Goal: Information Seeking & Learning: Compare options

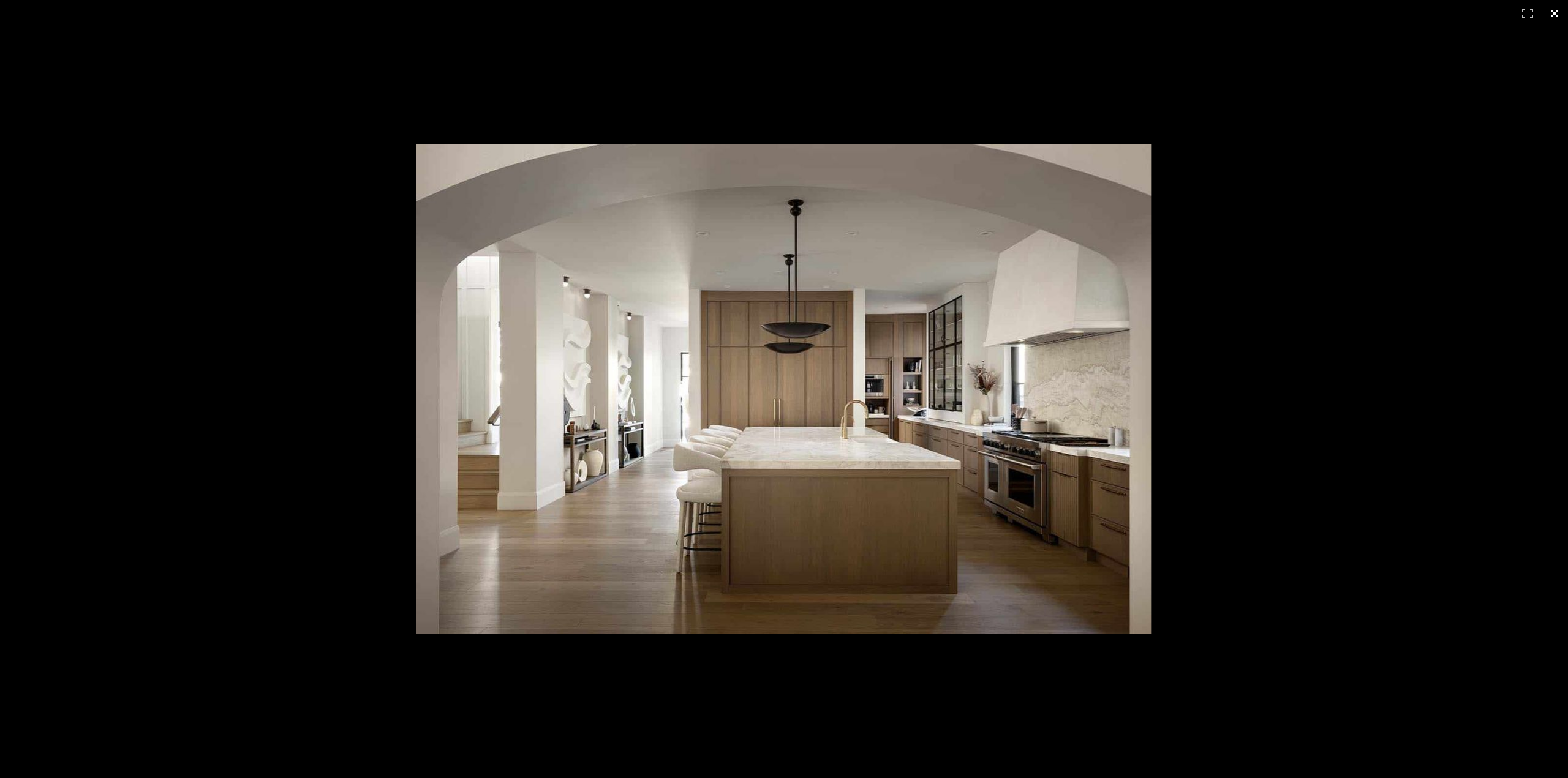
click at [1555, 11] on button at bounding box center [1555, 13] width 27 height 27
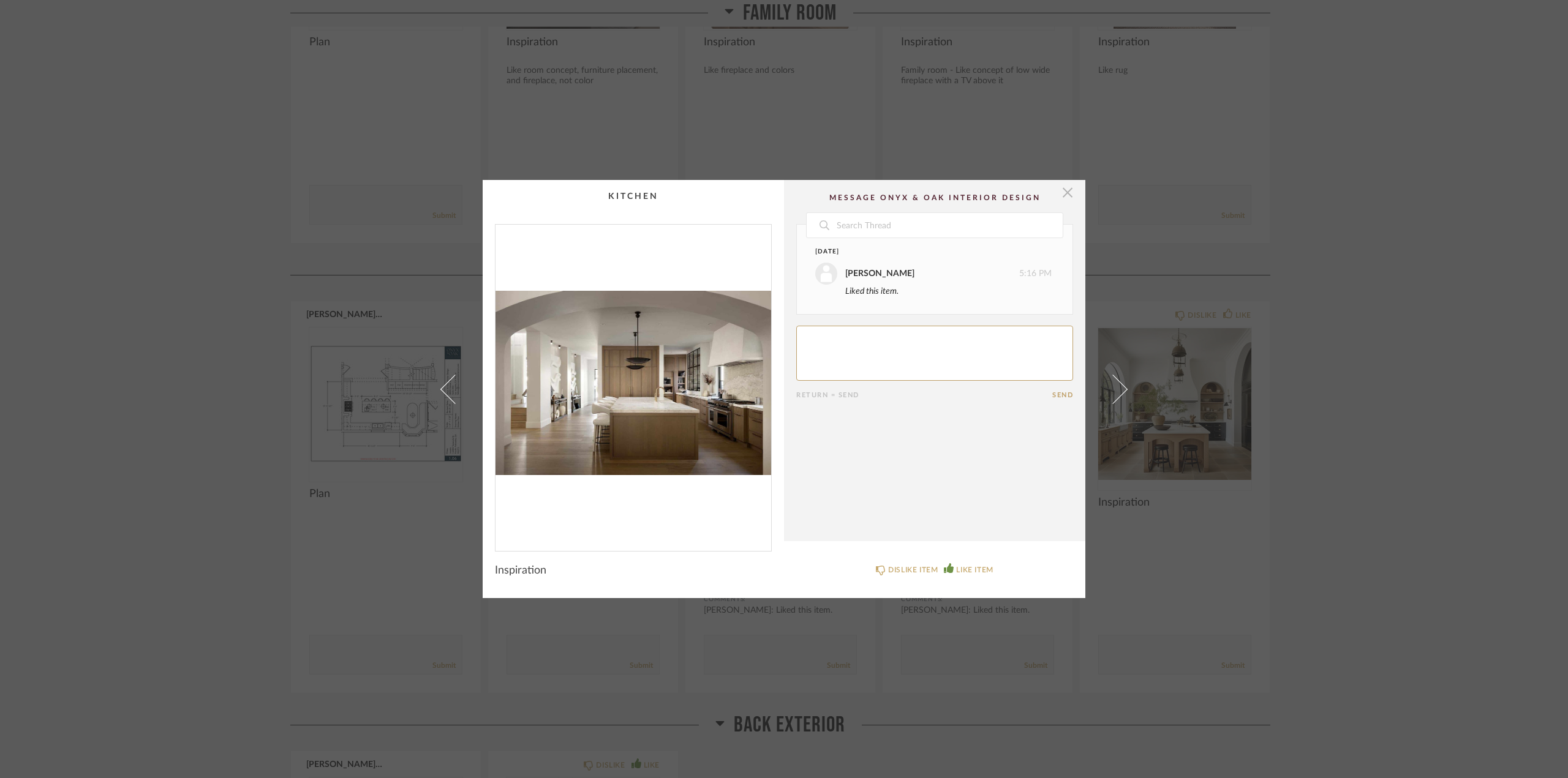
click at [1061, 187] on span "button" at bounding box center [1067, 192] width 25 height 25
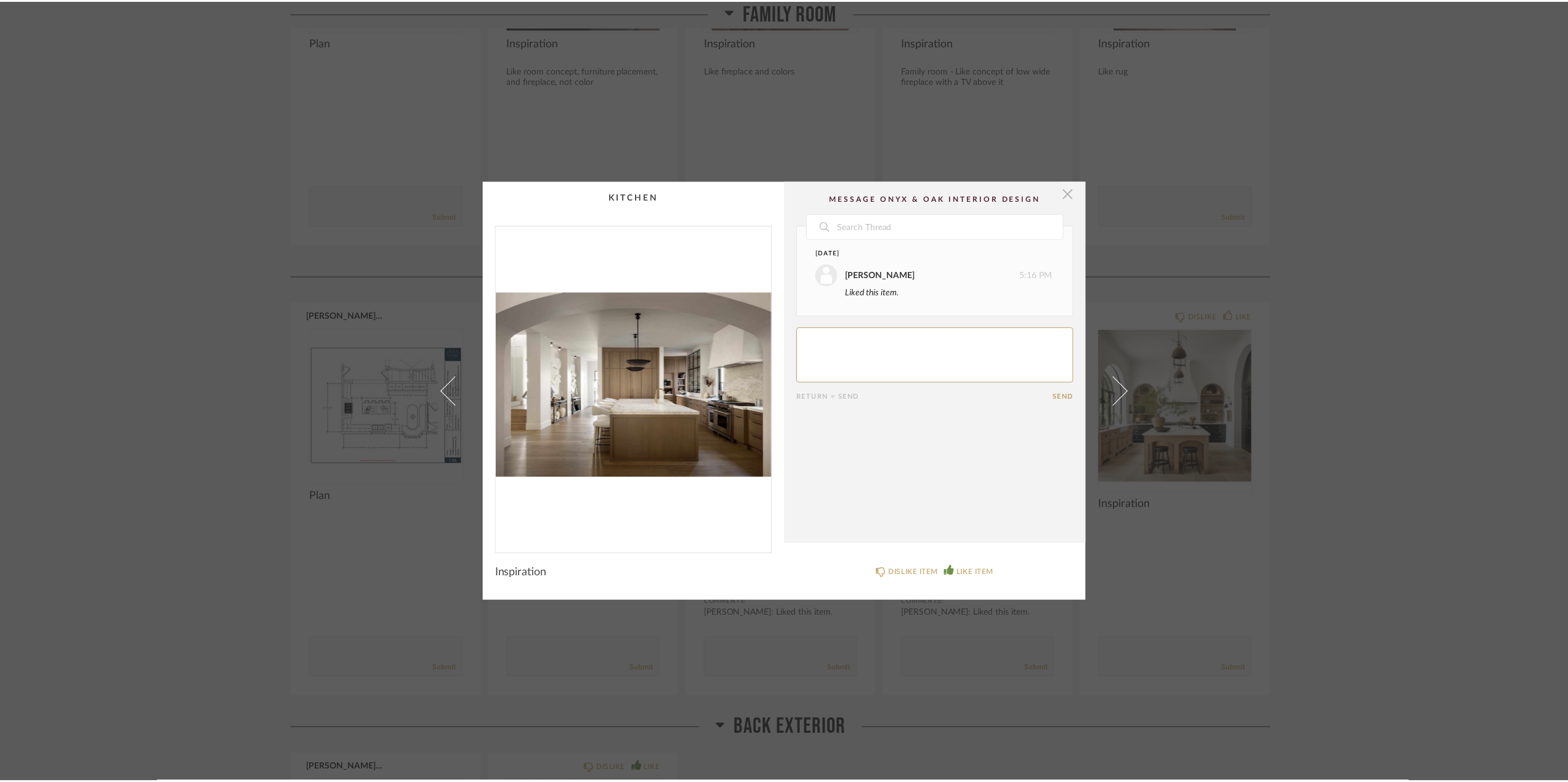
scroll to position [3569, 0]
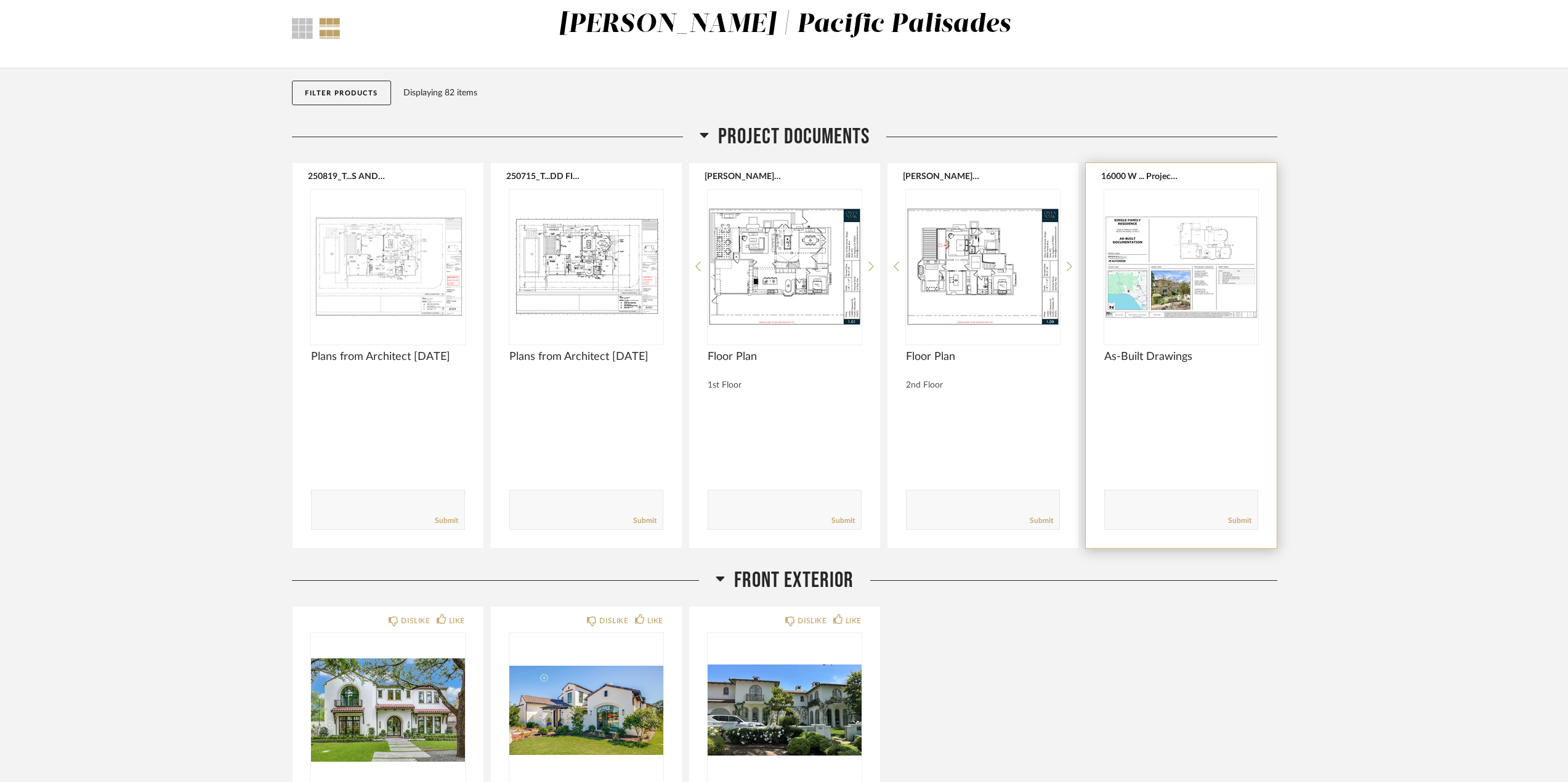
scroll to position [62, 0]
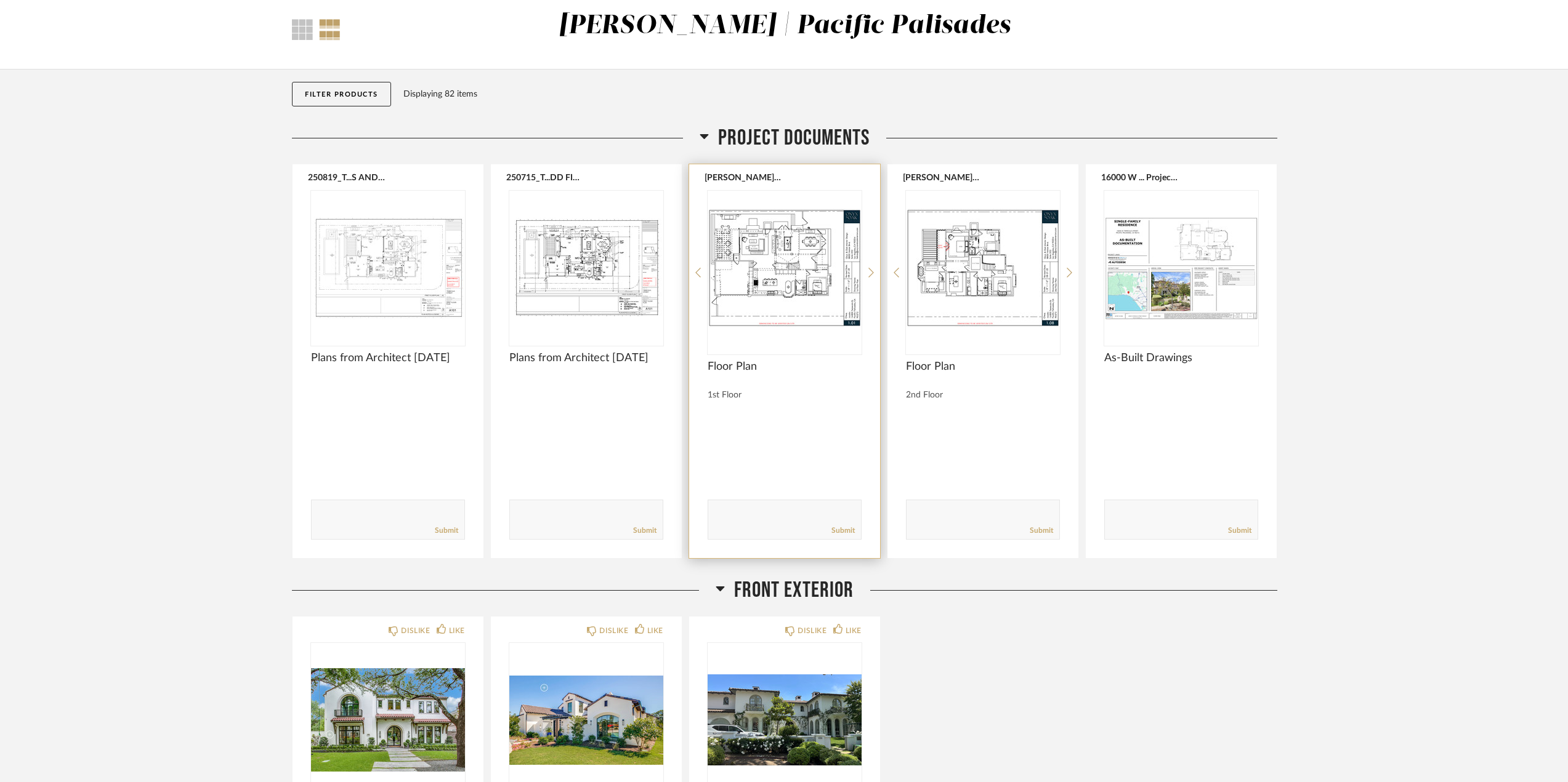
click at [786, 277] on img "0" at bounding box center [784, 268] width 154 height 154
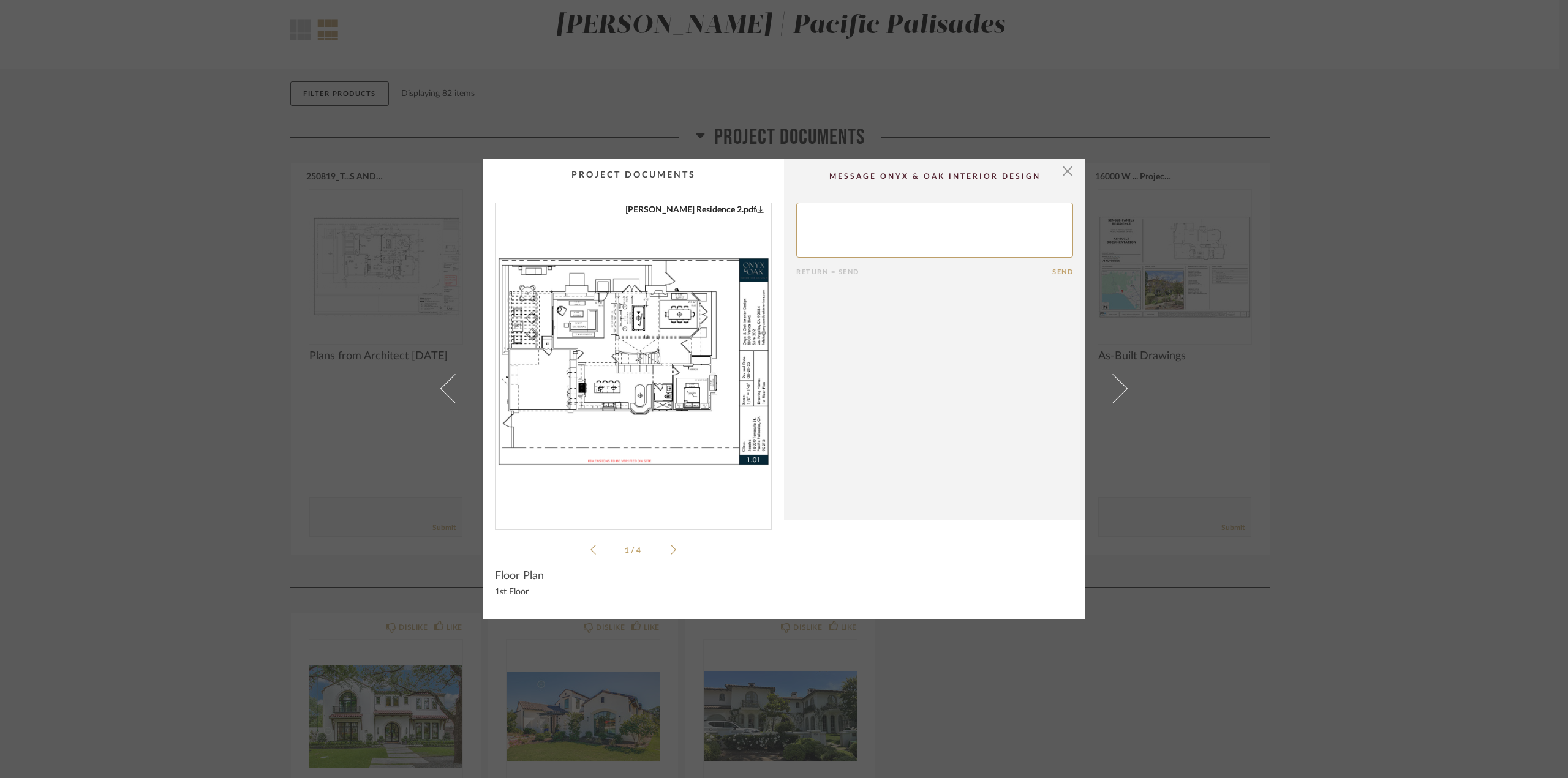
click at [698, 327] on img "0" at bounding box center [633, 361] width 275 height 316
click at [1063, 167] on span "button" at bounding box center [1067, 171] width 25 height 25
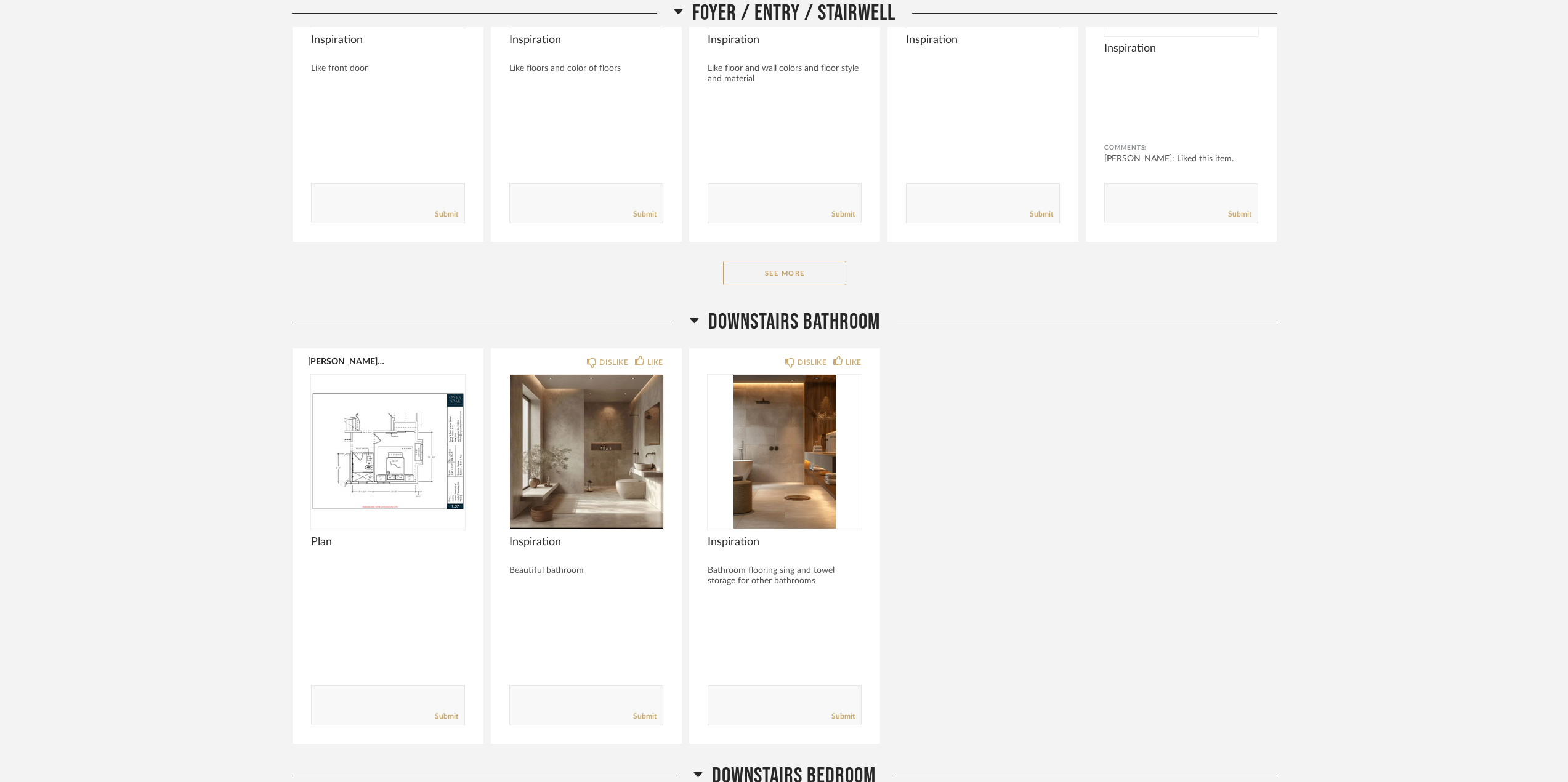
scroll to position [1293, 0]
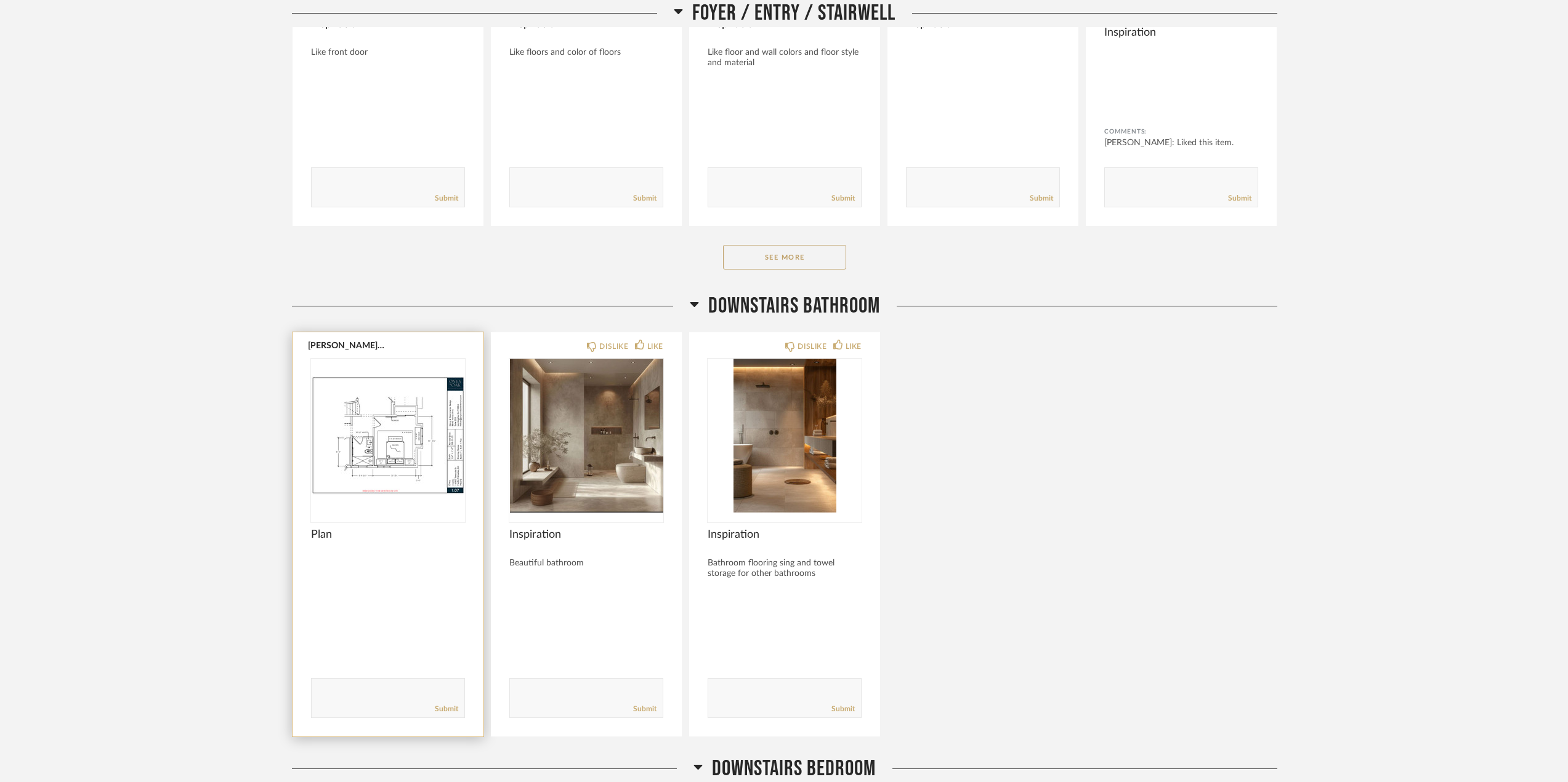
click at [357, 460] on img "0" at bounding box center [387, 435] width 154 height 154
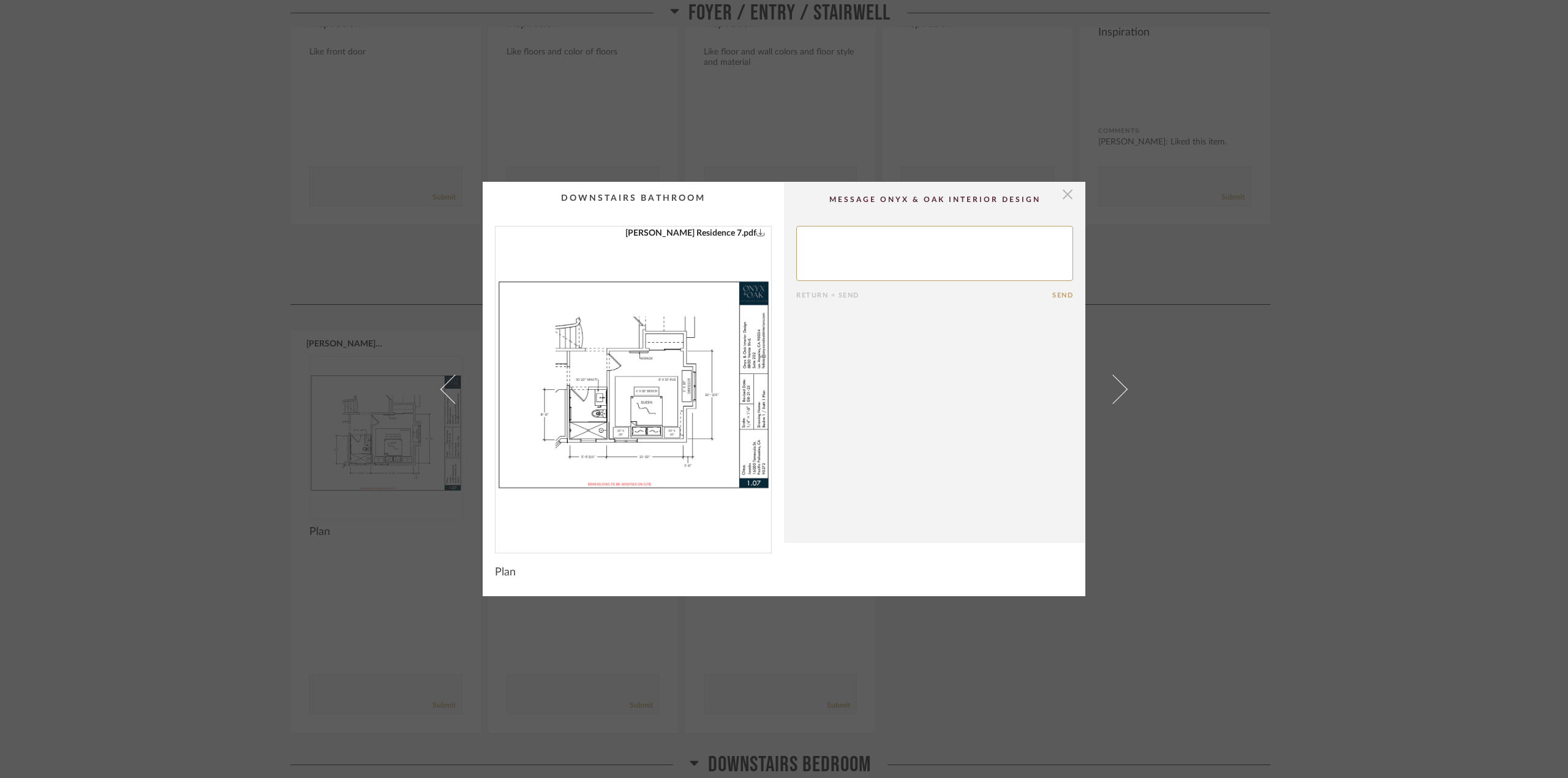
click at [1064, 192] on span "button" at bounding box center [1067, 194] width 25 height 25
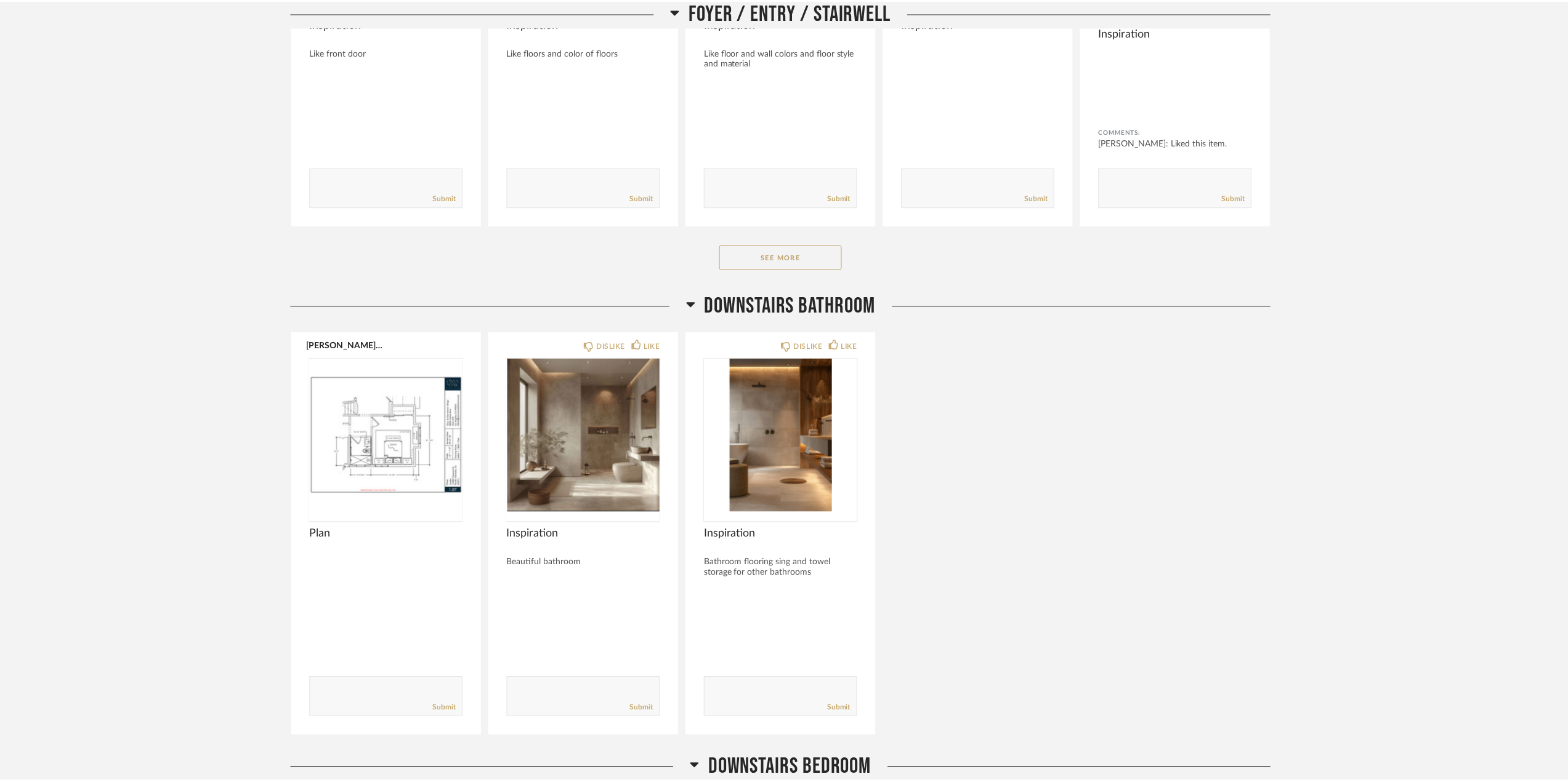
scroll to position [1293, 0]
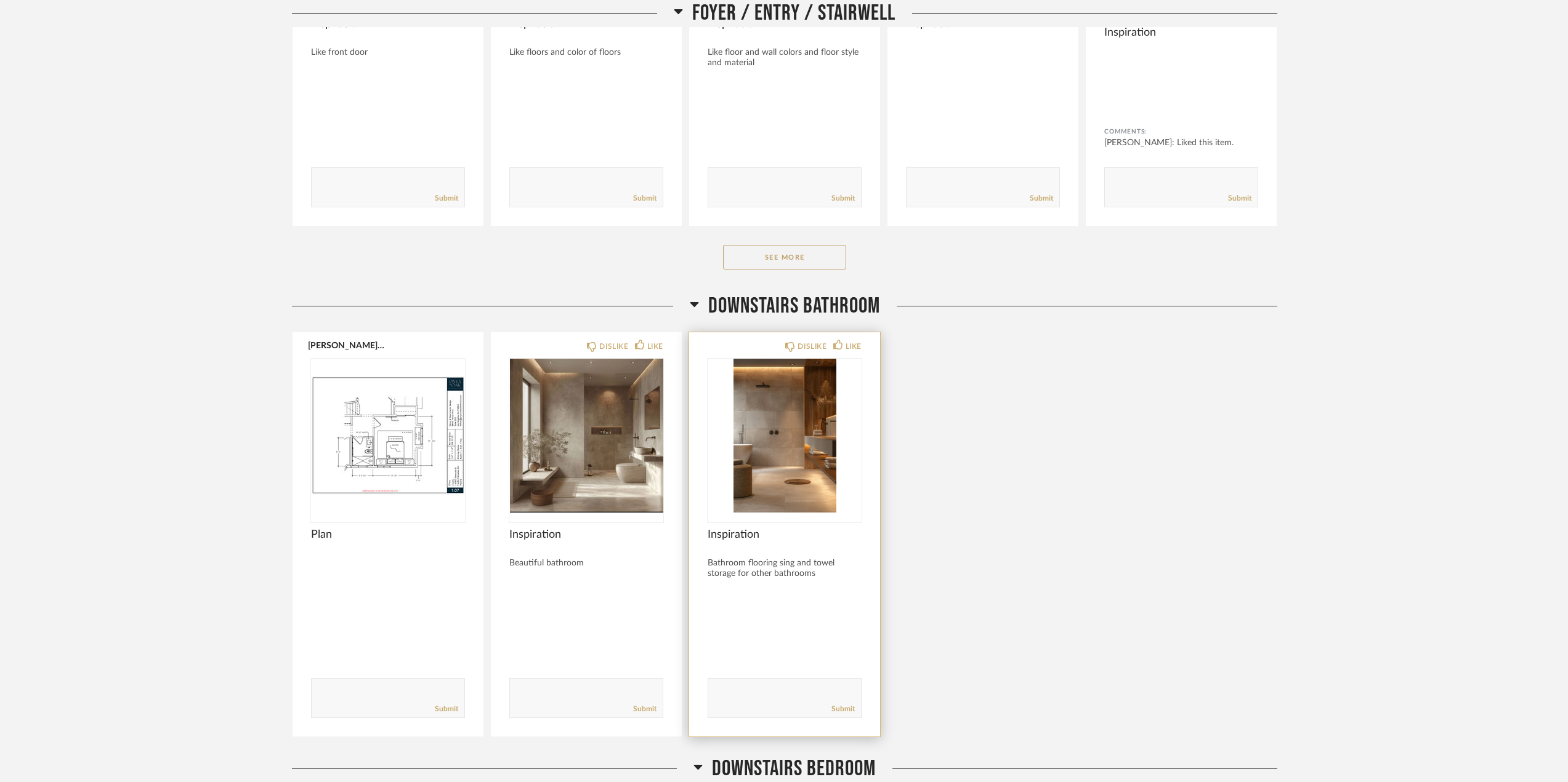
click at [775, 443] on img "0" at bounding box center [784, 435] width 154 height 154
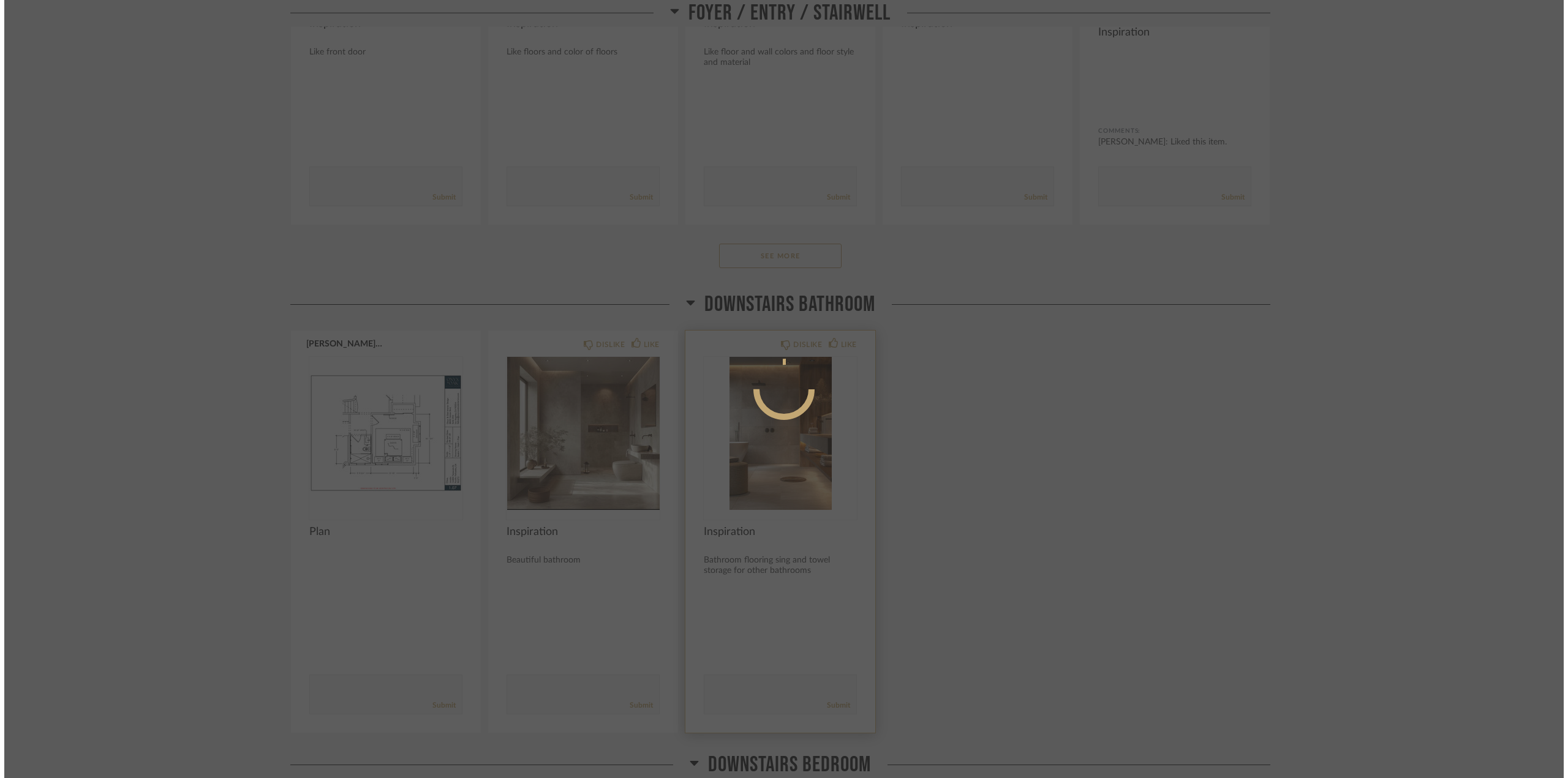
scroll to position [0, 0]
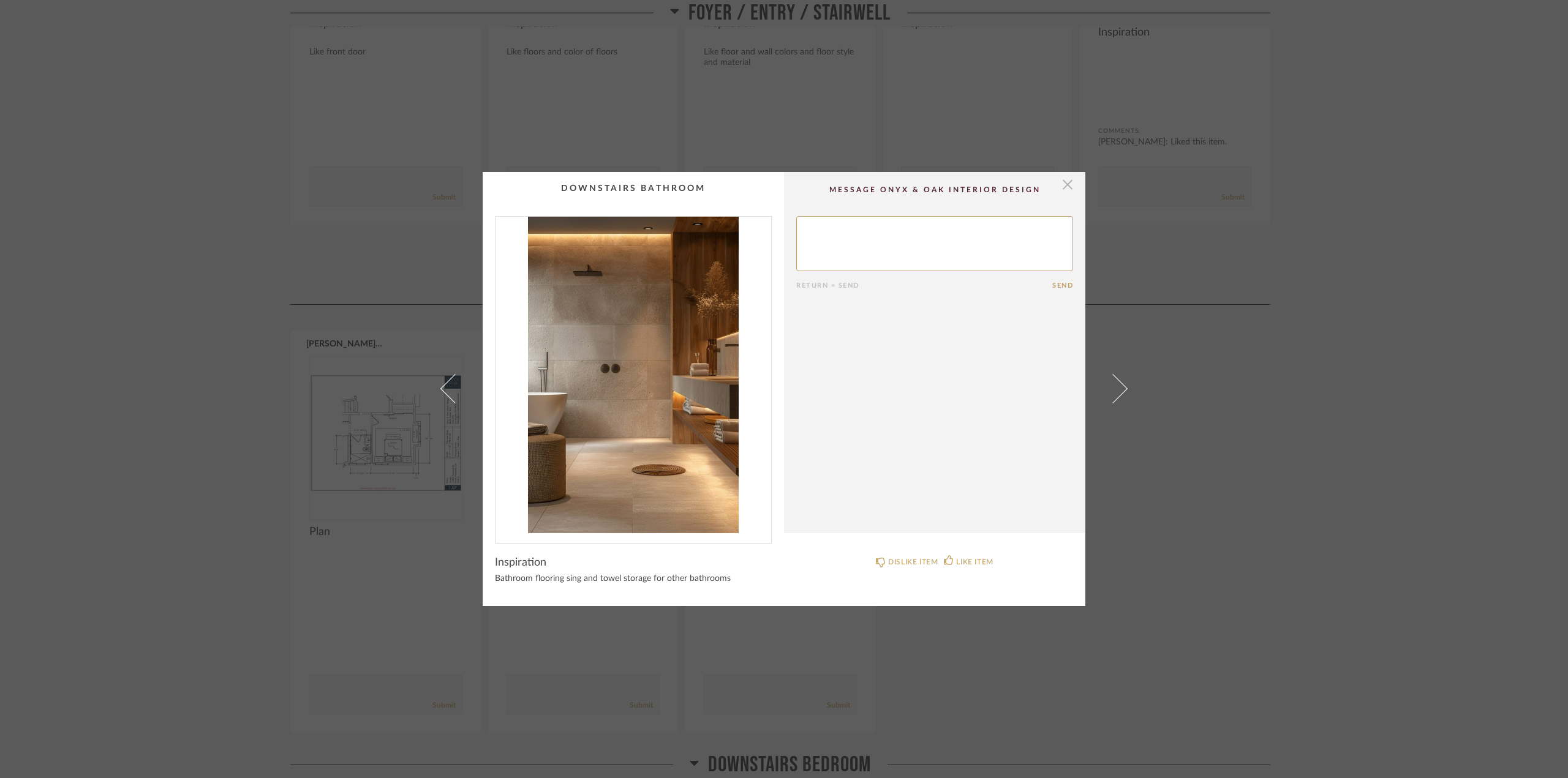
click at [1065, 183] on span "button" at bounding box center [1067, 184] width 25 height 25
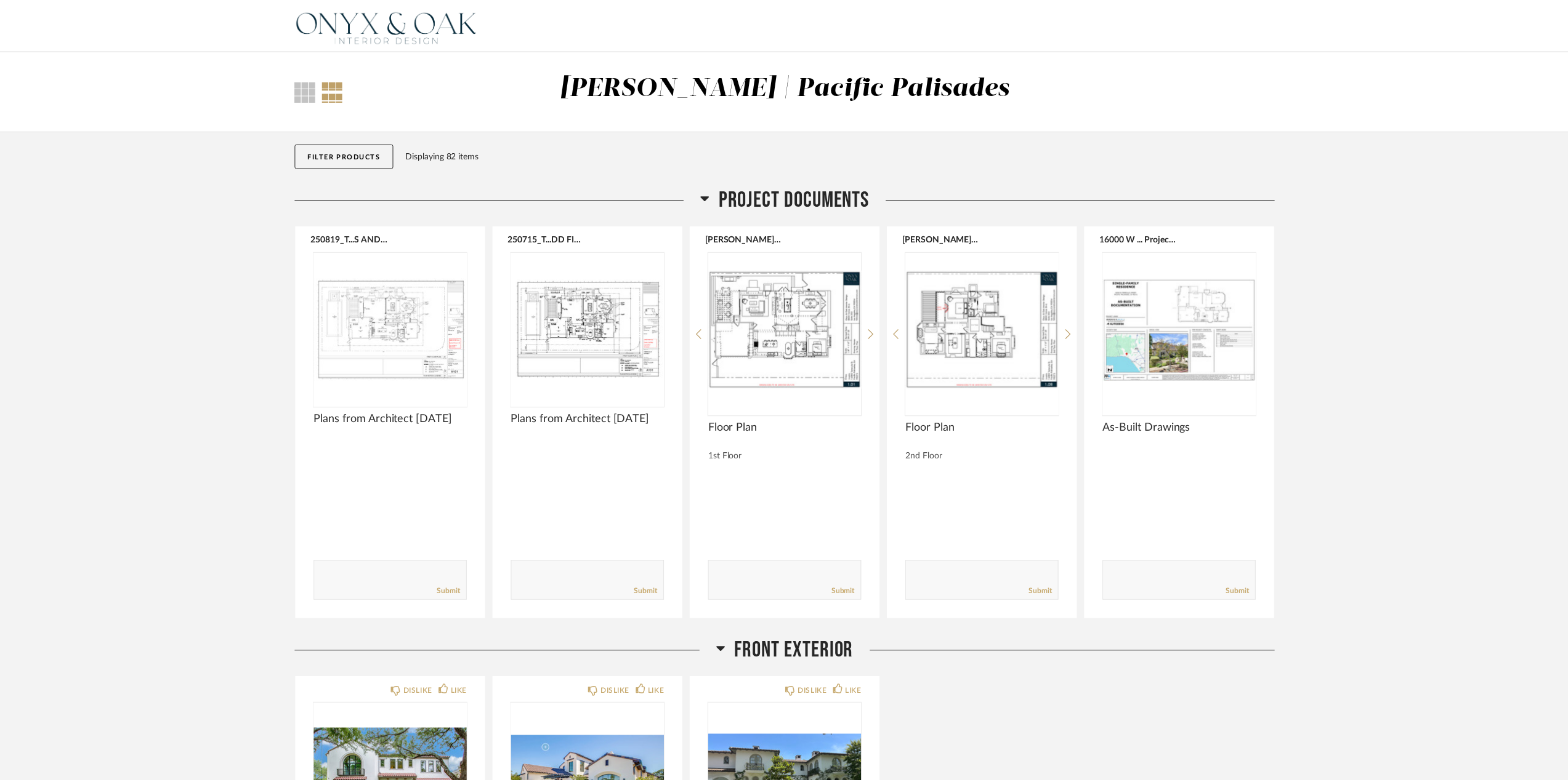
scroll to position [1293, 0]
